Goal: Task Accomplishment & Management: Use online tool/utility

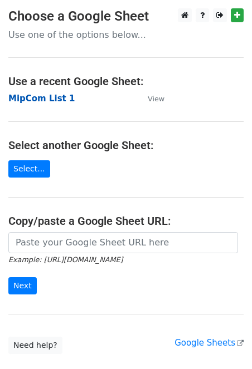
click at [58, 97] on strong "MipCom List 1" at bounding box center [41, 99] width 66 height 10
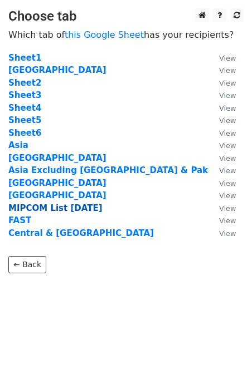
click at [66, 207] on strong "MIPCOM List [DATE]" at bounding box center [55, 208] width 94 height 10
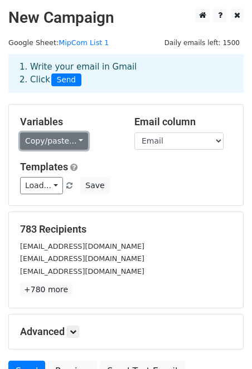
click at [76, 143] on link "Copy/paste..." at bounding box center [54, 141] width 68 height 17
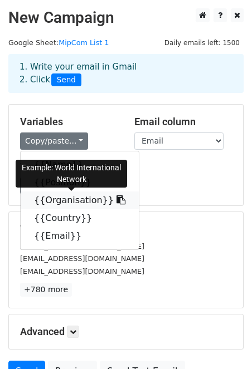
click at [75, 202] on link "{{Organisation}}" at bounding box center [80, 201] width 118 height 18
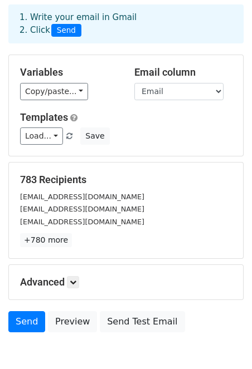
scroll to position [107, 0]
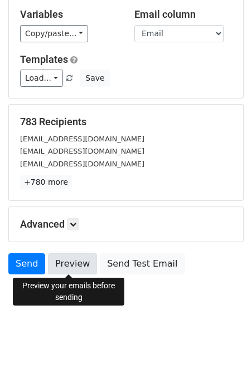
click at [77, 269] on link "Preview" at bounding box center [72, 263] width 49 height 21
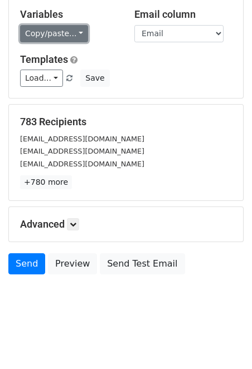
click at [69, 37] on link "Copy/paste..." at bounding box center [54, 33] width 68 height 17
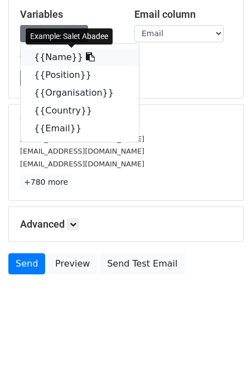
click at [68, 56] on link "{{Name}}" at bounding box center [80, 57] width 118 height 18
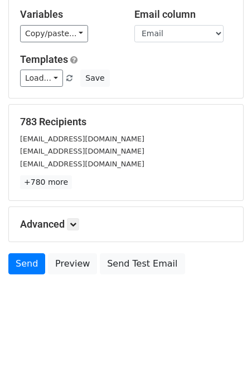
click at [66, 296] on body "New Campaign Daily emails left: 1500 Google Sheet: MipCom List 1 1. Write your …" at bounding box center [126, 113] width 252 height 424
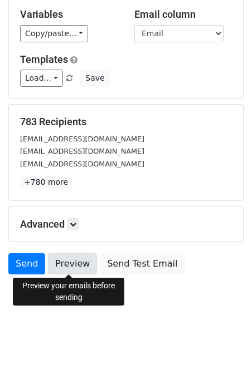
click at [66, 267] on link "Preview" at bounding box center [72, 263] width 49 height 21
